Goal: Transaction & Acquisition: Purchase product/service

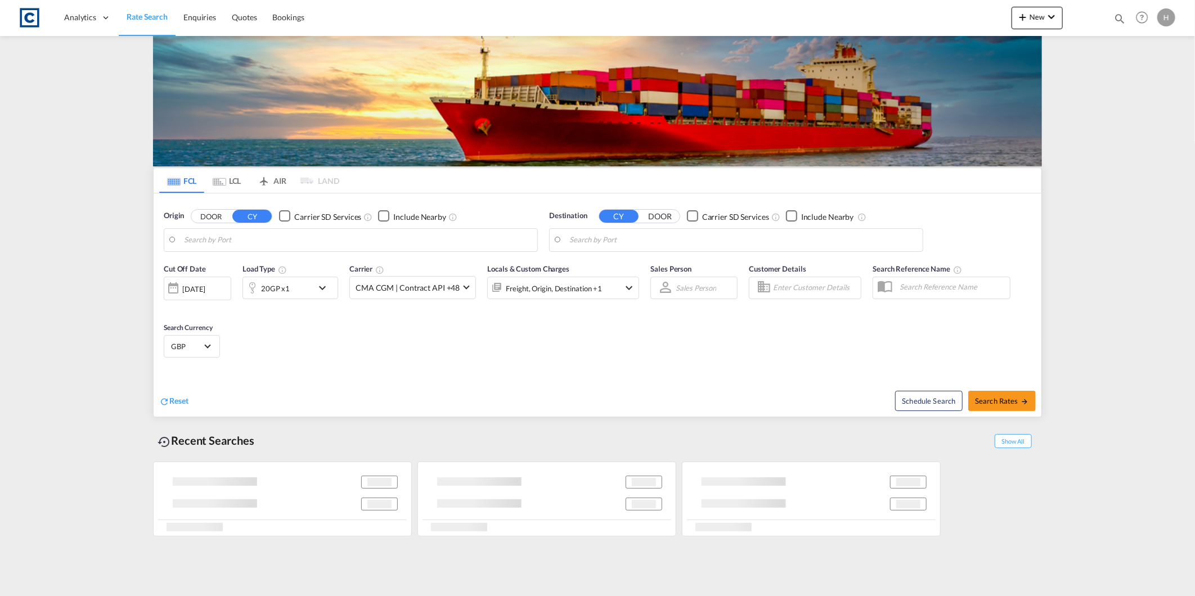
type input "GB-HG5, [GEOGRAPHIC_DATA]"
type input "[GEOGRAPHIC_DATA], AUBNE"
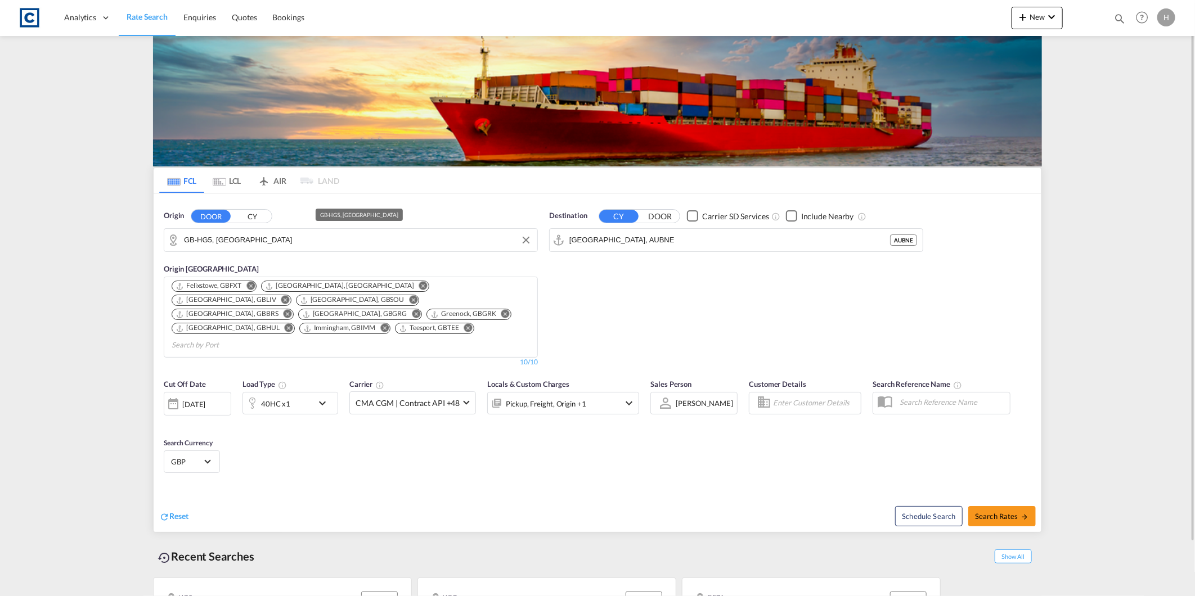
click at [281, 235] on input "GB-HG5, [GEOGRAPHIC_DATA]" at bounding box center [358, 240] width 348 height 17
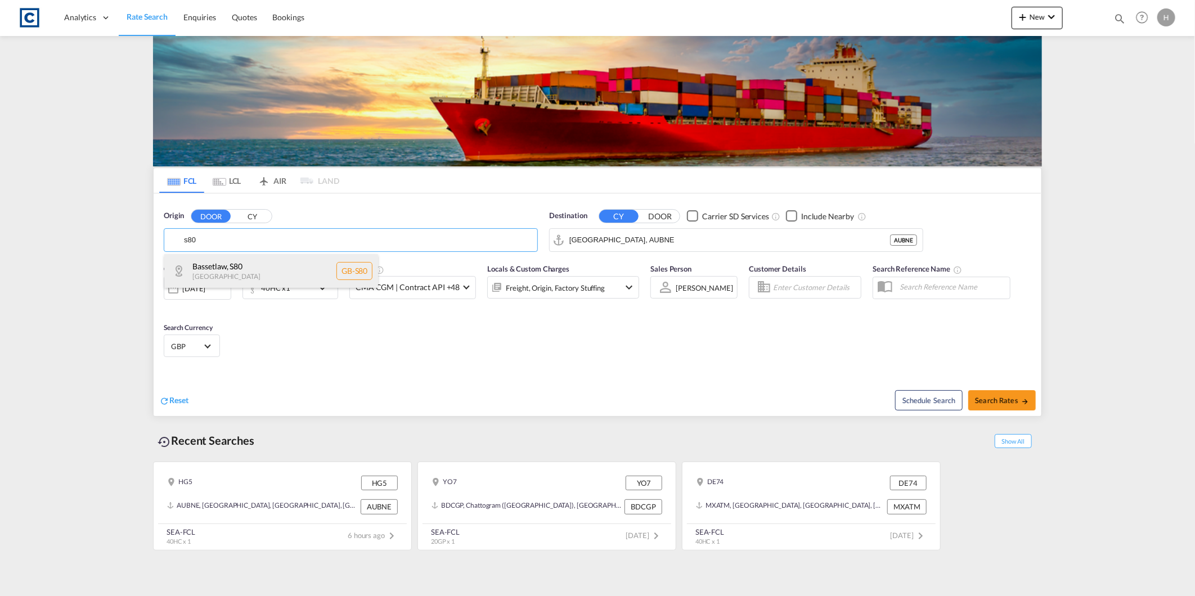
click at [290, 264] on div "Bassetlaw , S80 [GEOGRAPHIC_DATA] [GEOGRAPHIC_DATA]-S80" at bounding box center [271, 271] width 214 height 34
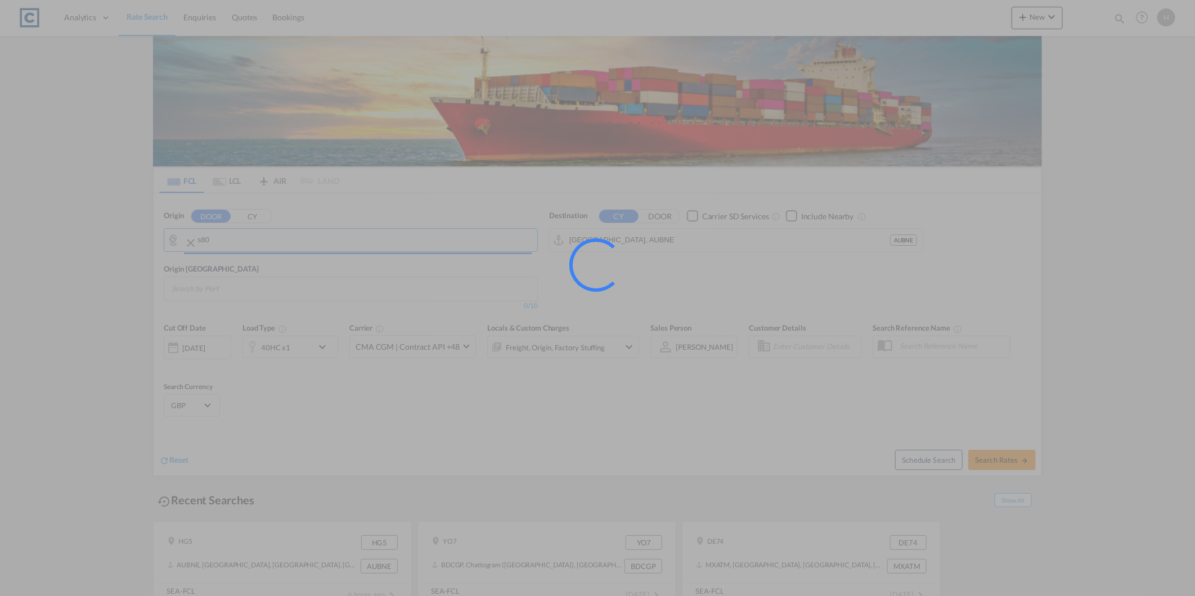
type input "GB-S80, Bassetlaw"
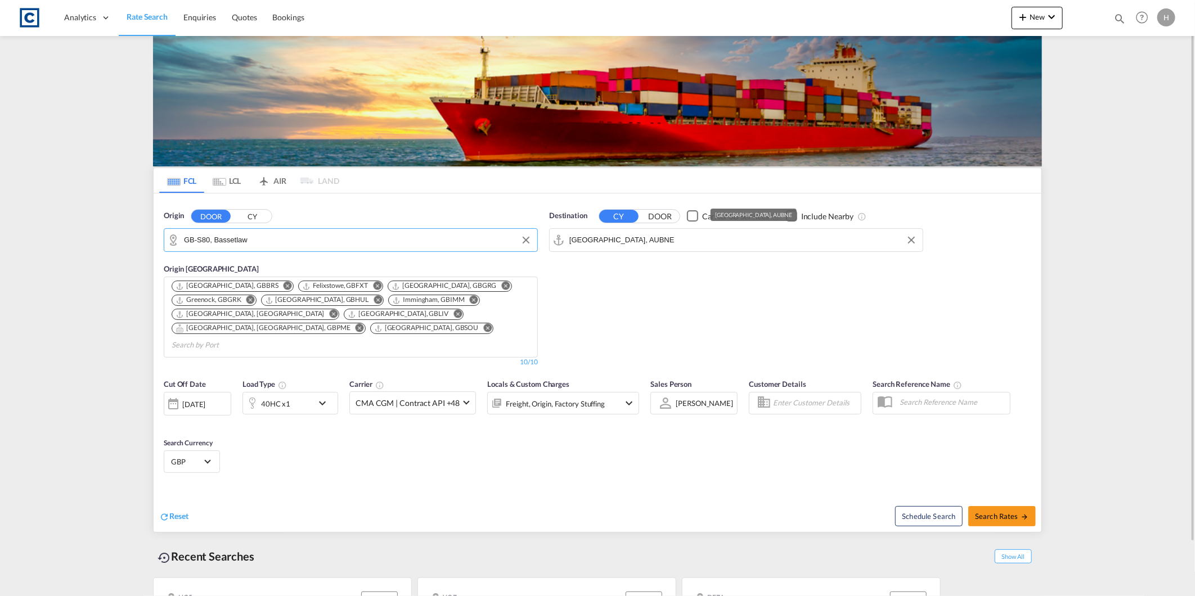
click at [632, 230] on md-input-container "[GEOGRAPHIC_DATA], AUBNE" at bounding box center [736, 240] width 373 height 23
click at [639, 239] on input "[GEOGRAPHIC_DATA], AUBNE" at bounding box center [743, 240] width 348 height 17
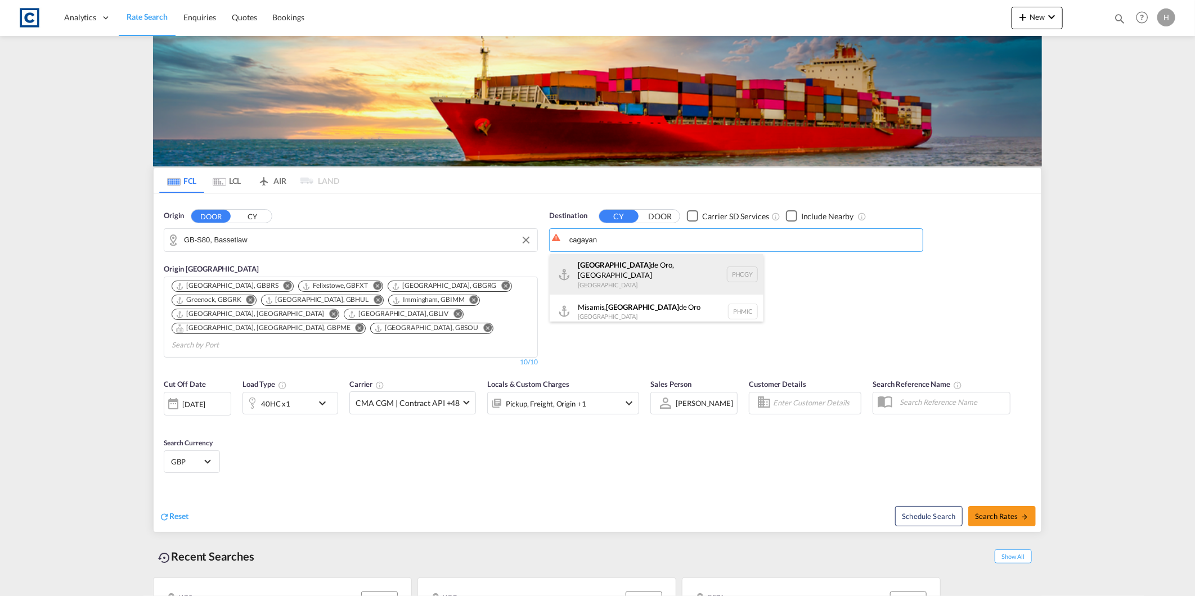
click at [664, 270] on div "[GEOGRAPHIC_DATA], [GEOGRAPHIC_DATA] [GEOGRAPHIC_DATA] PHCGY" at bounding box center [657, 274] width 214 height 41
type input "[GEOGRAPHIC_DATA], [GEOGRAPHIC_DATA], [GEOGRAPHIC_DATA]"
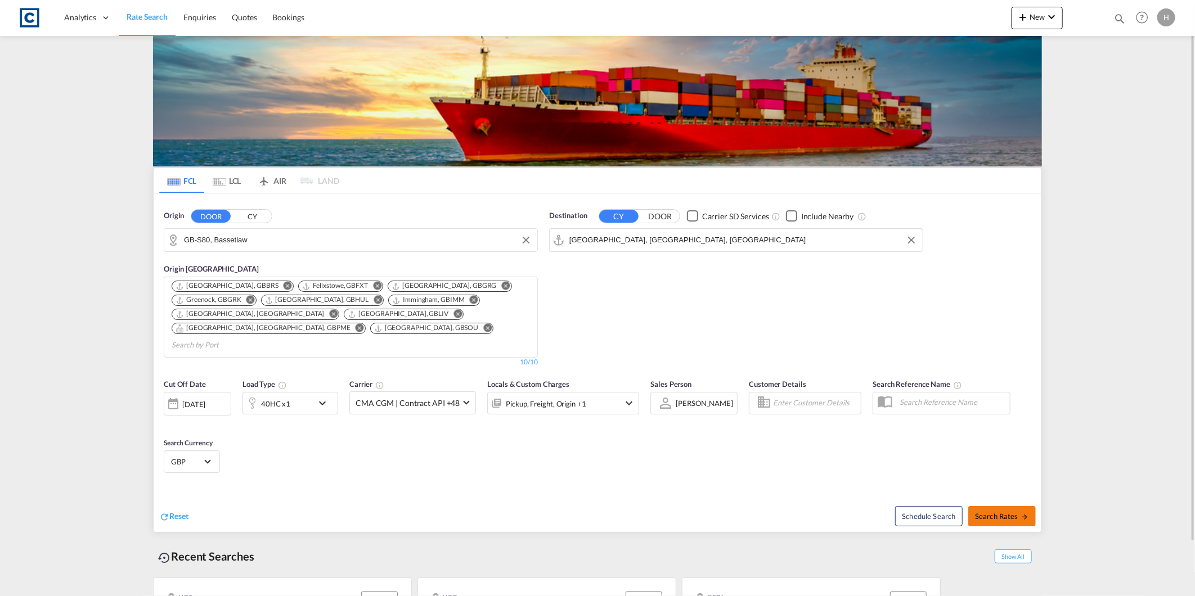
click at [996, 512] on span "Search Rates" at bounding box center [1002, 516] width 54 height 9
type input "S80 to PHCGY / [DATE]"
